Goal: Information Seeking & Learning: Understand process/instructions

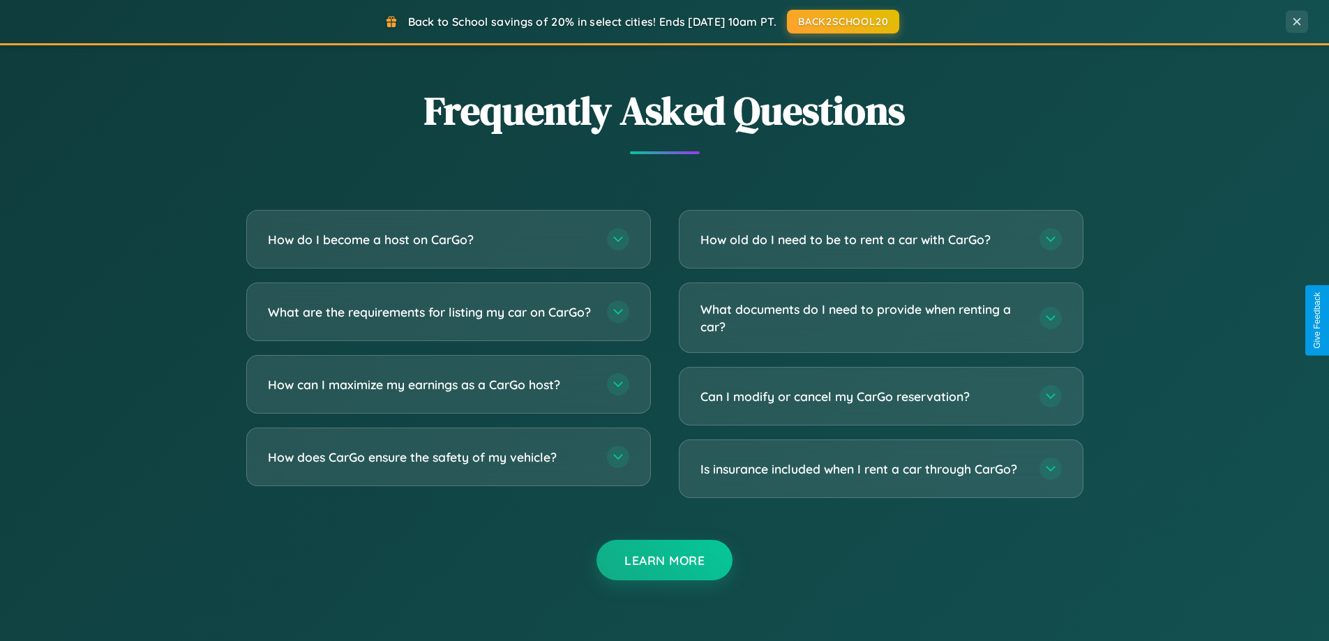
scroll to position [2685, 0]
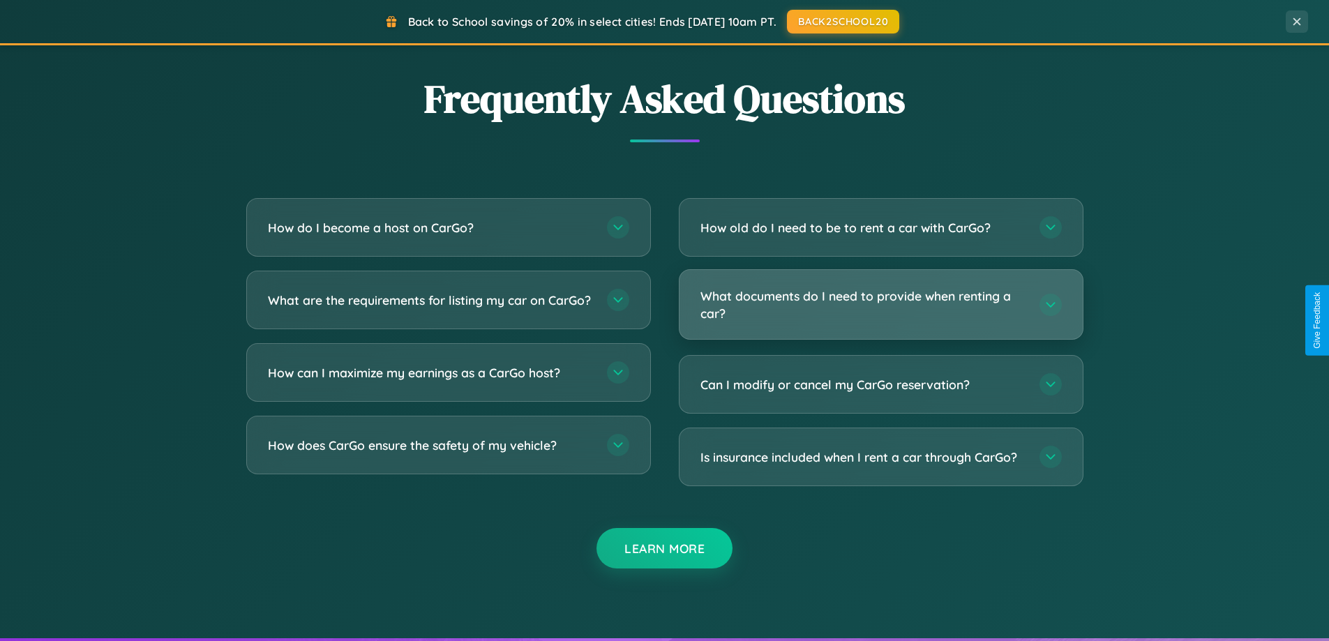
click at [880, 305] on h3 "What documents do I need to provide when renting a car?" at bounding box center [862, 304] width 325 height 34
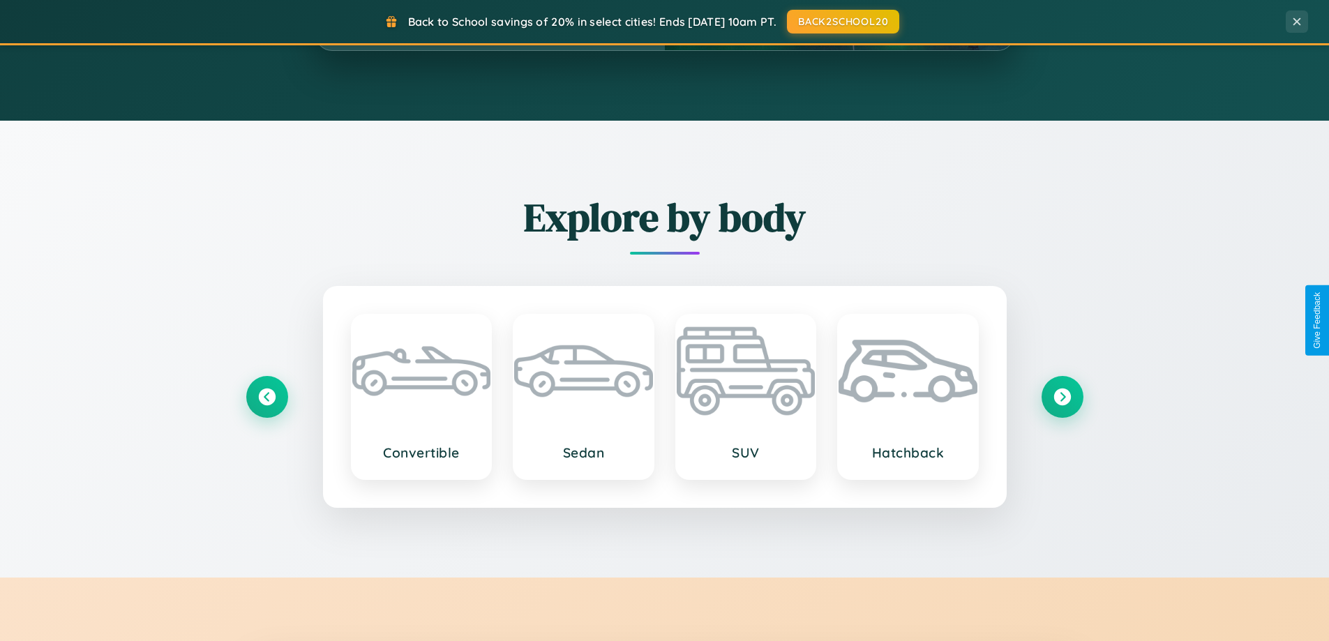
scroll to position [601, 0]
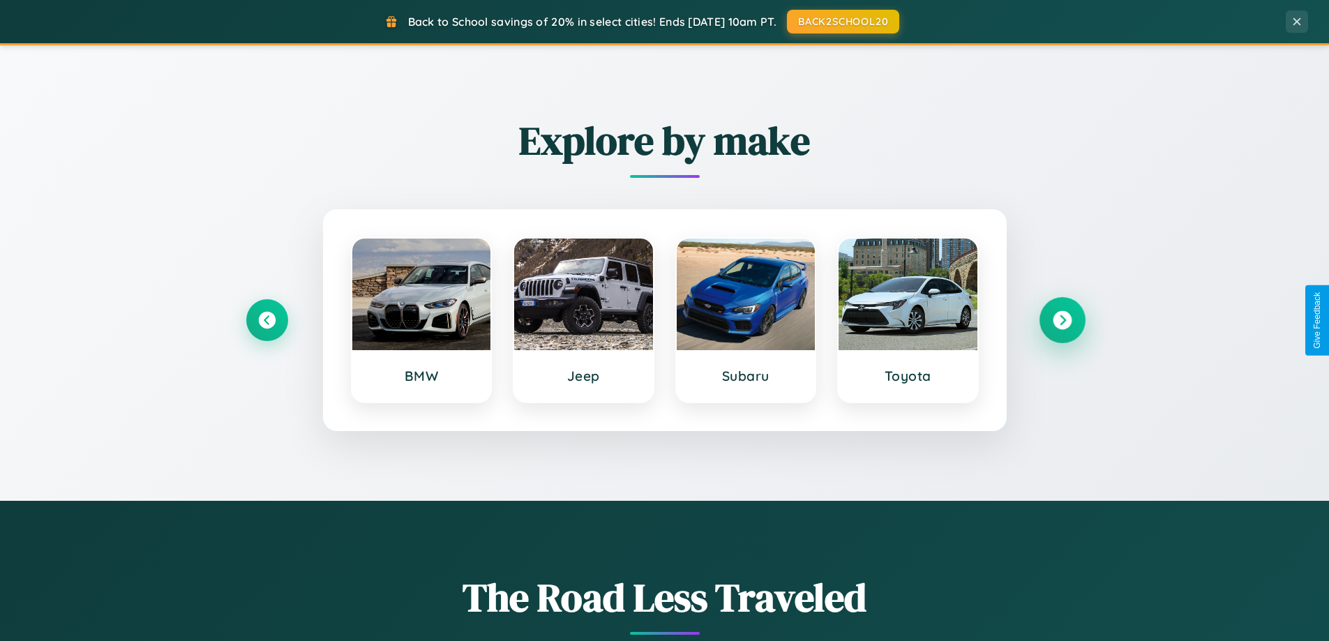
click at [1062, 320] on icon at bounding box center [1062, 320] width 19 height 19
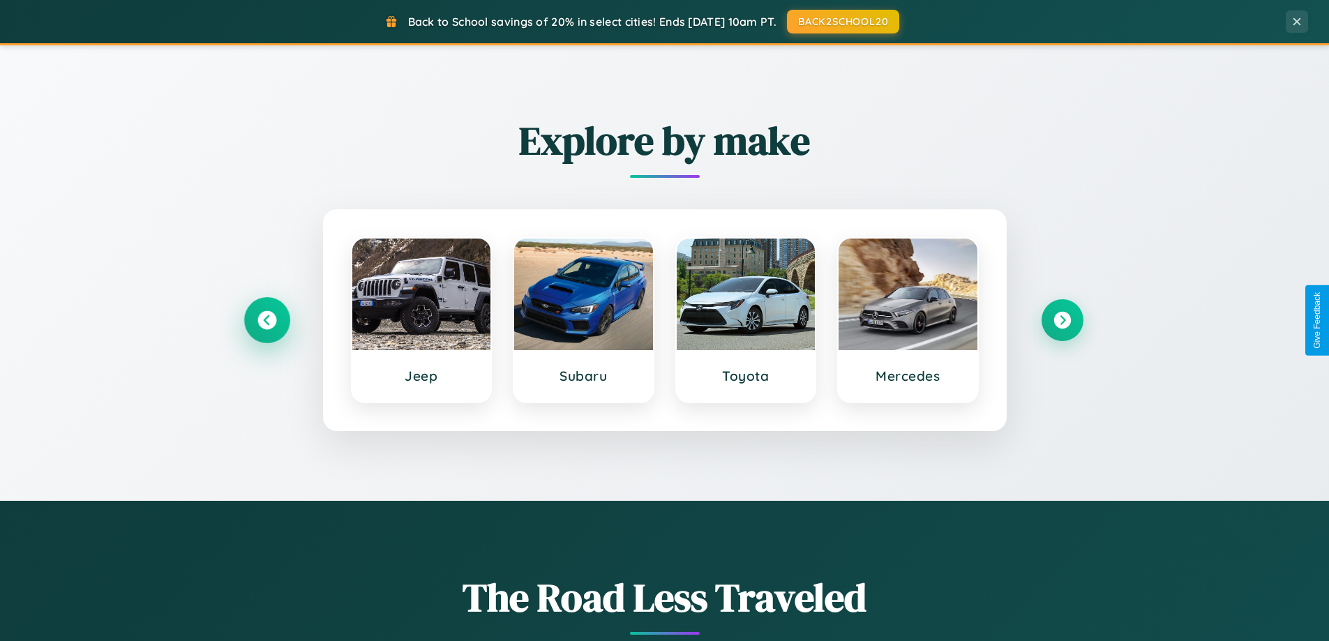
click at [267, 320] on icon at bounding box center [266, 320] width 19 height 19
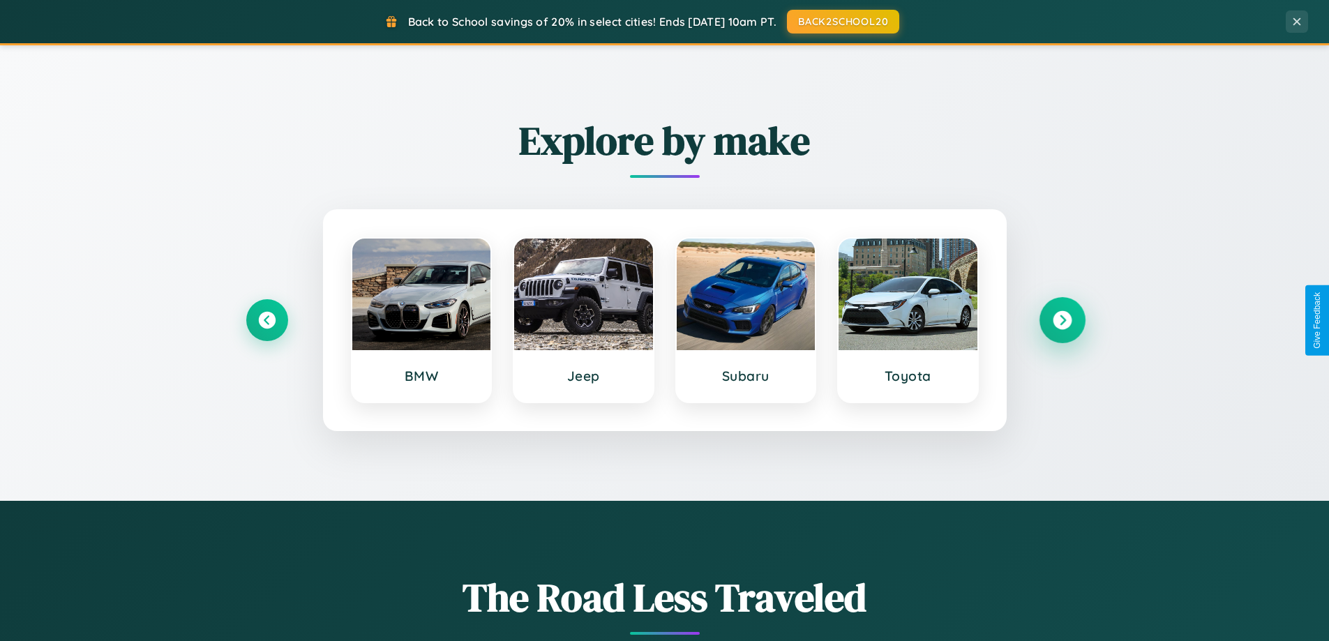
click at [1062, 320] on icon at bounding box center [1062, 320] width 19 height 19
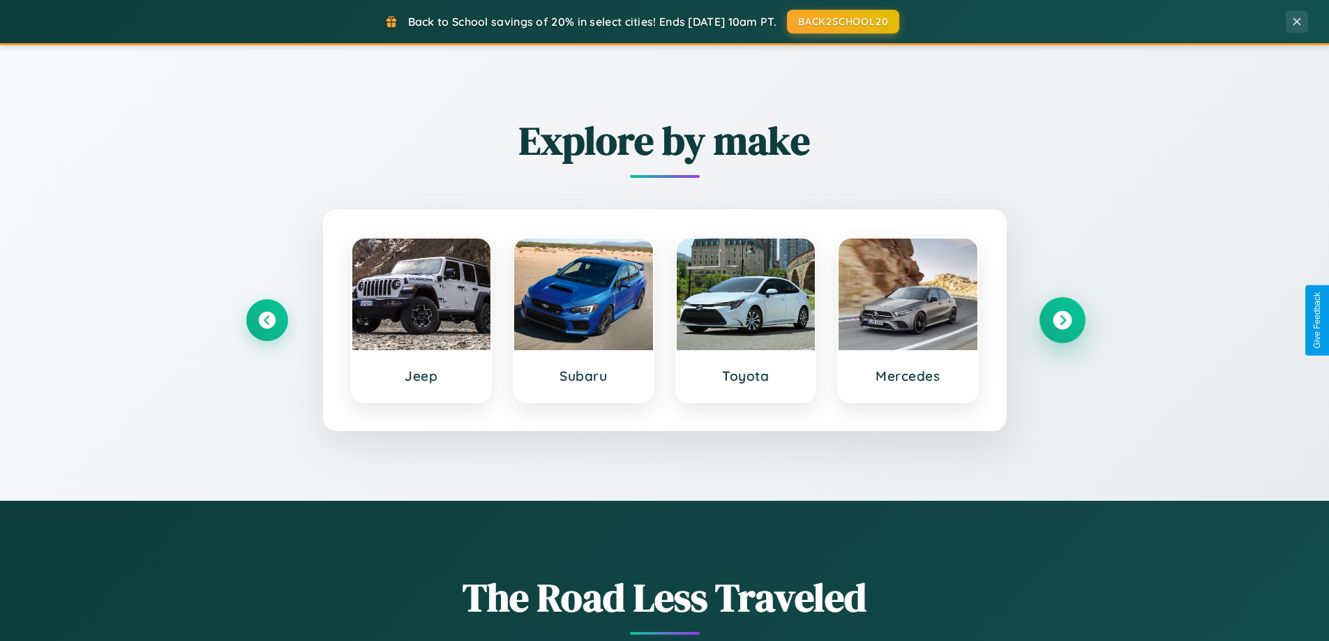
click at [1062, 320] on icon at bounding box center [1062, 320] width 19 height 19
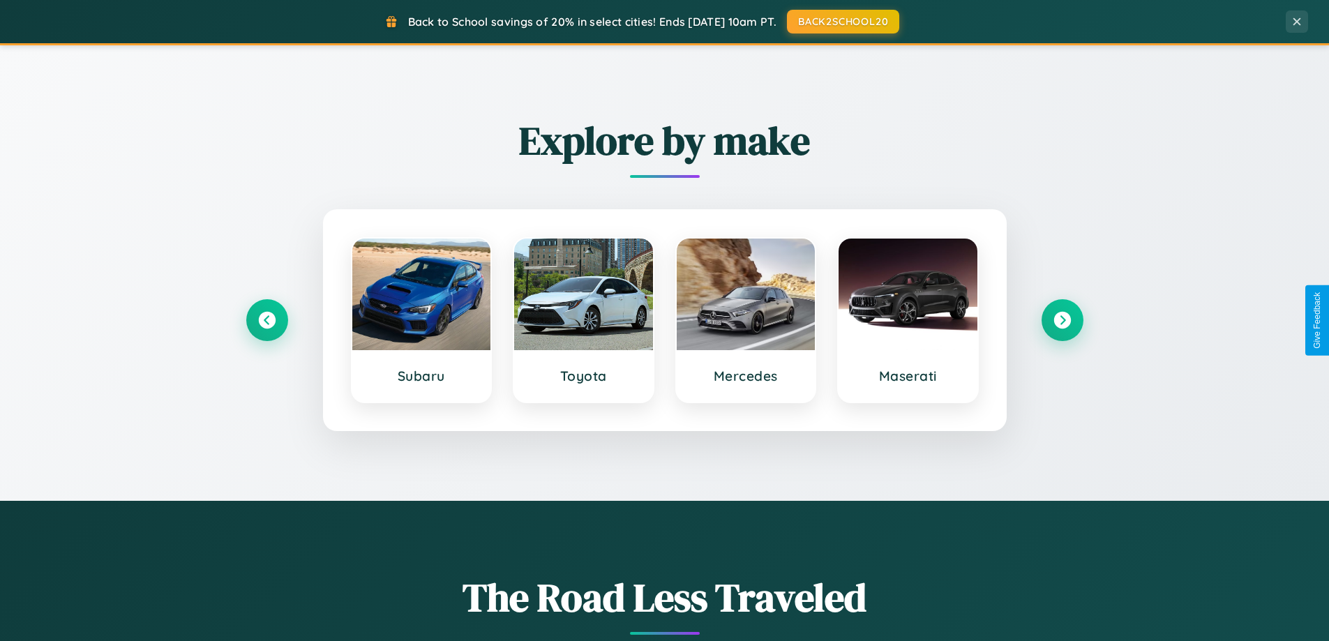
scroll to position [0, 0]
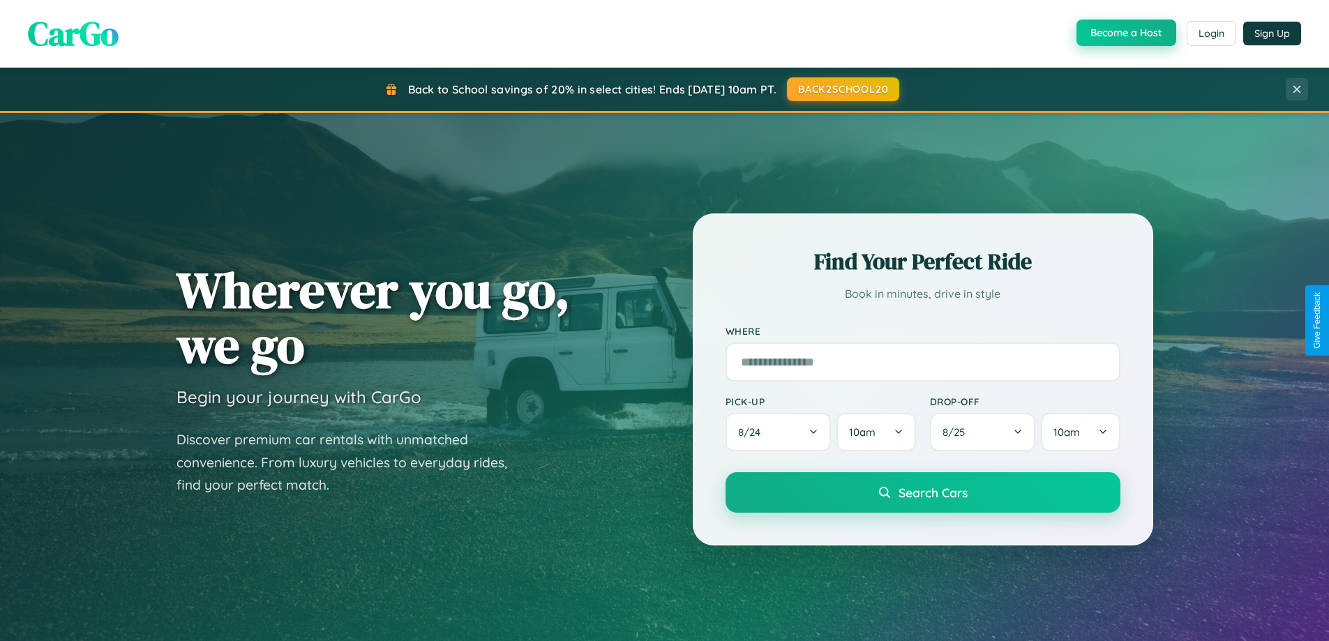
click at [1125, 33] on button "Become a Host" at bounding box center [1126, 33] width 100 height 27
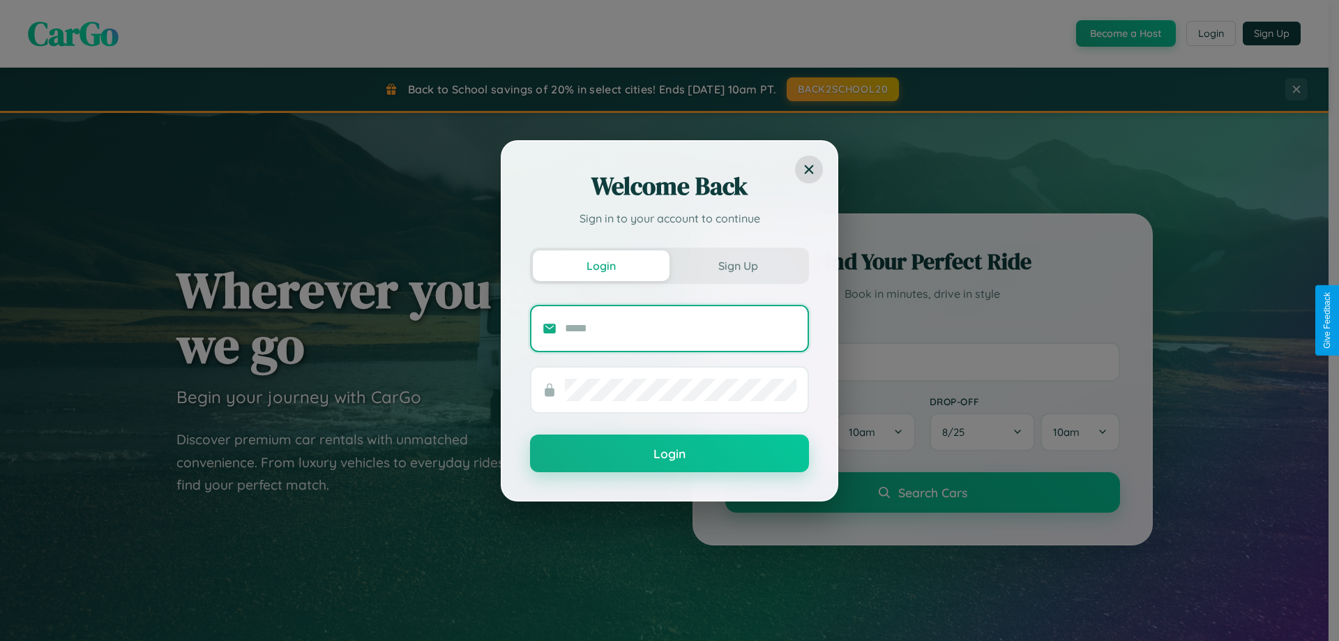
click at [681, 328] on input "text" at bounding box center [681, 328] width 232 height 22
type input "**********"
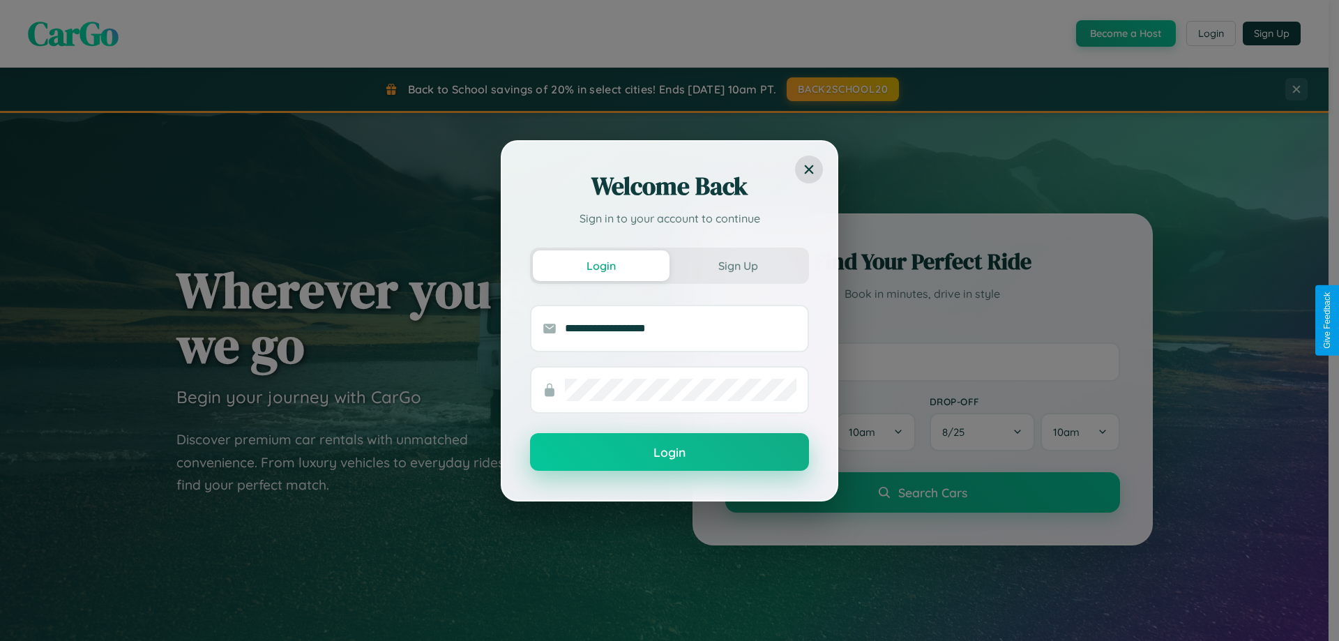
click at [670, 453] on button "Login" at bounding box center [669, 452] width 279 height 38
